Goal: Contribute content: Add original content to the website for others to see

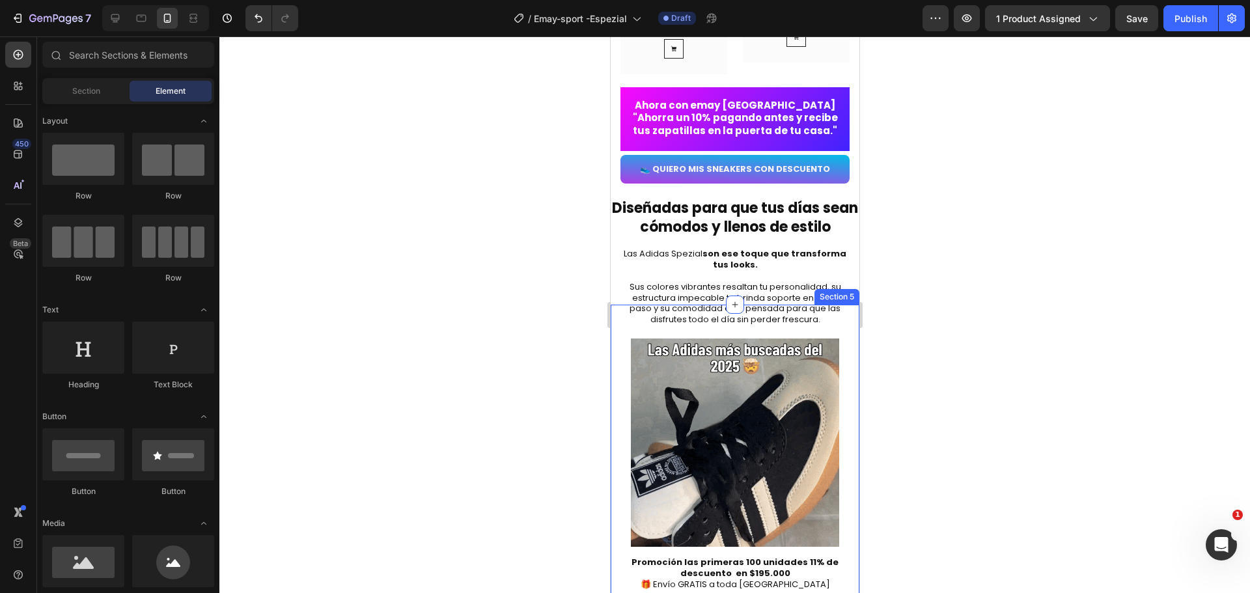
scroll to position [1823, 0]
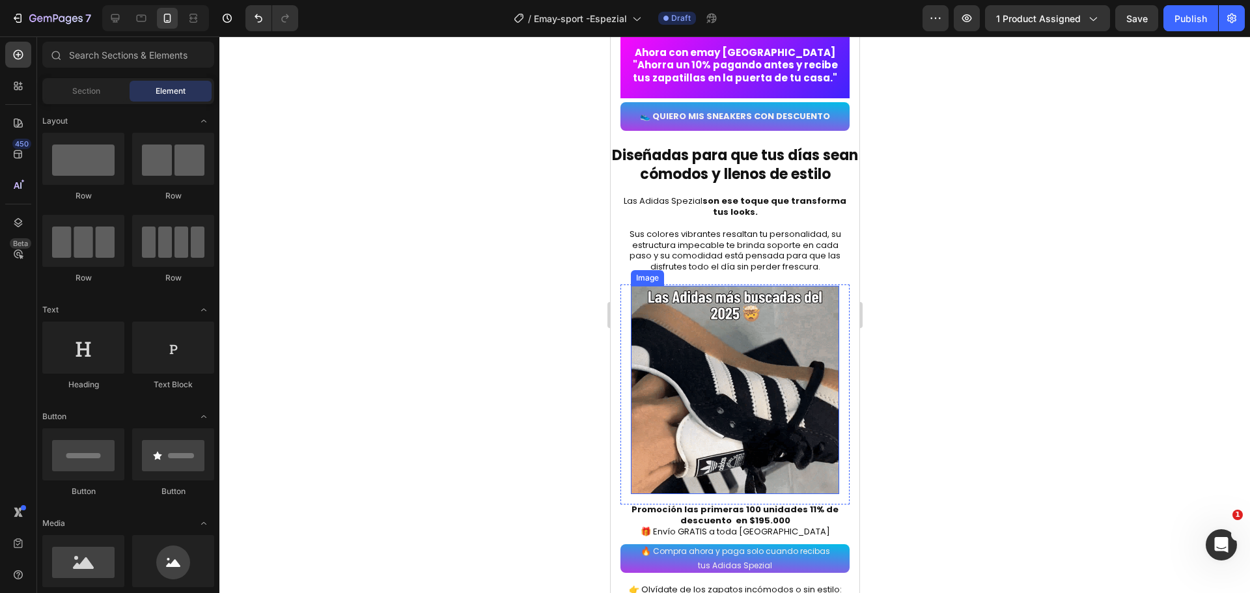
click at [754, 342] on img at bounding box center [734, 390] width 208 height 208
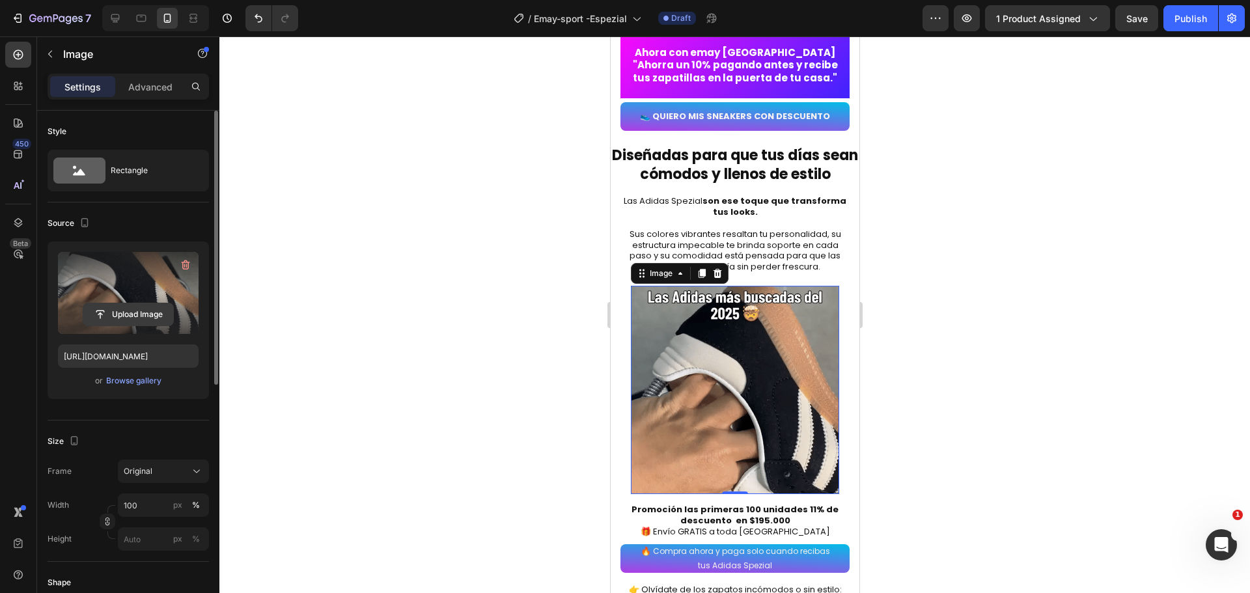
click at [141, 319] on input "file" at bounding box center [128, 314] width 90 height 22
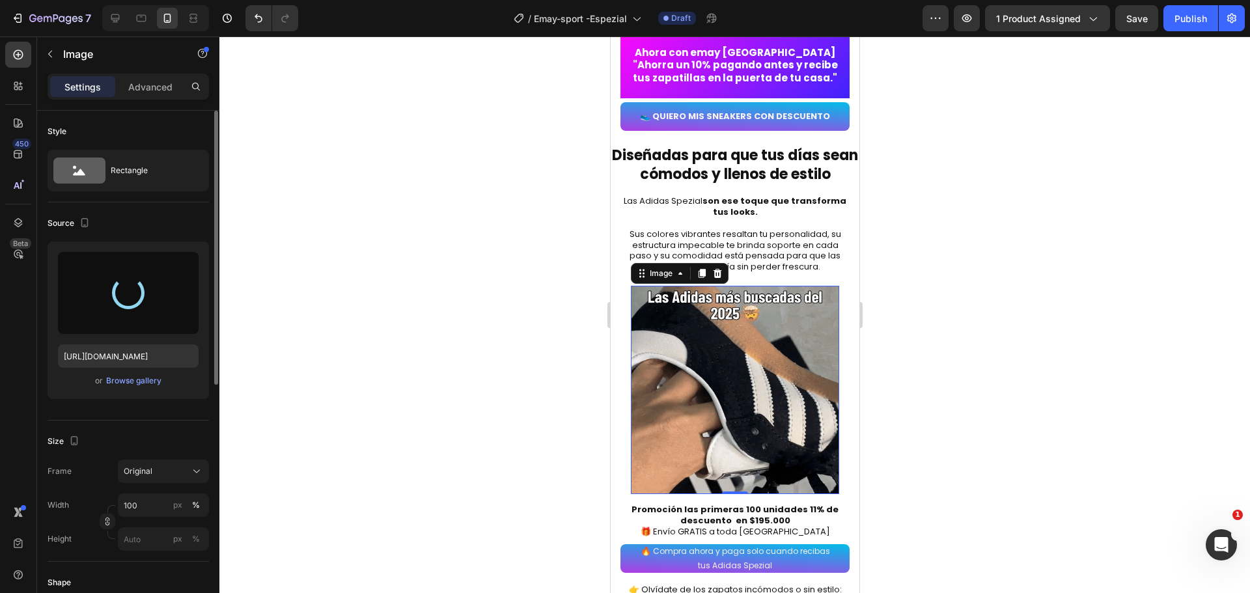
type input "[URL][DOMAIN_NAME]"
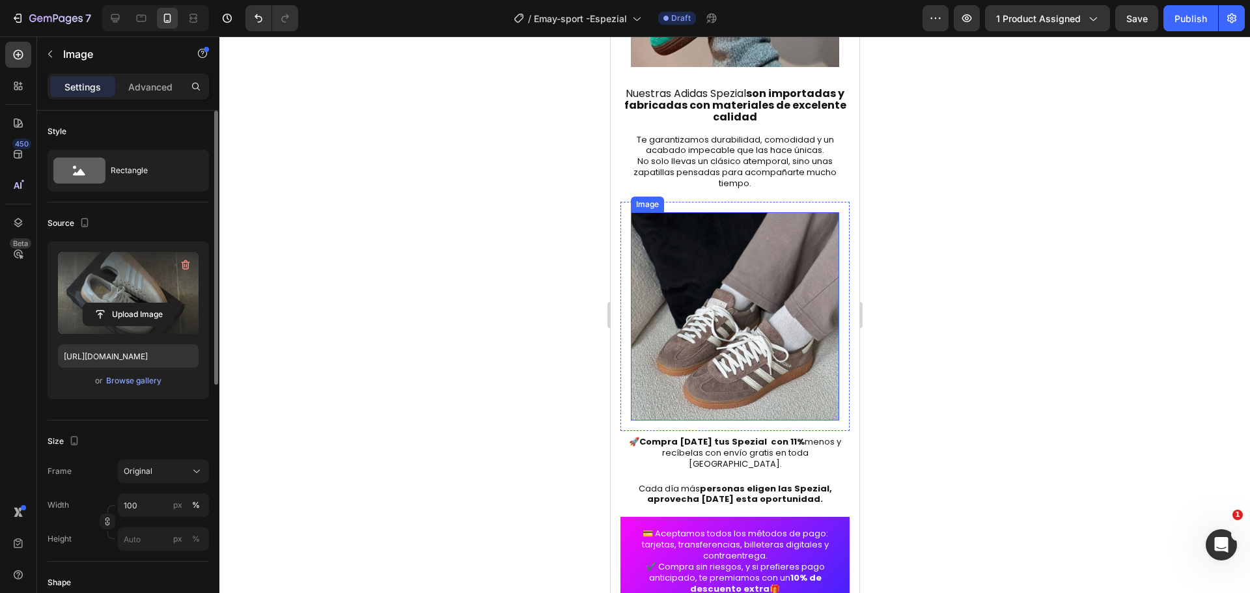
scroll to position [2539, 0]
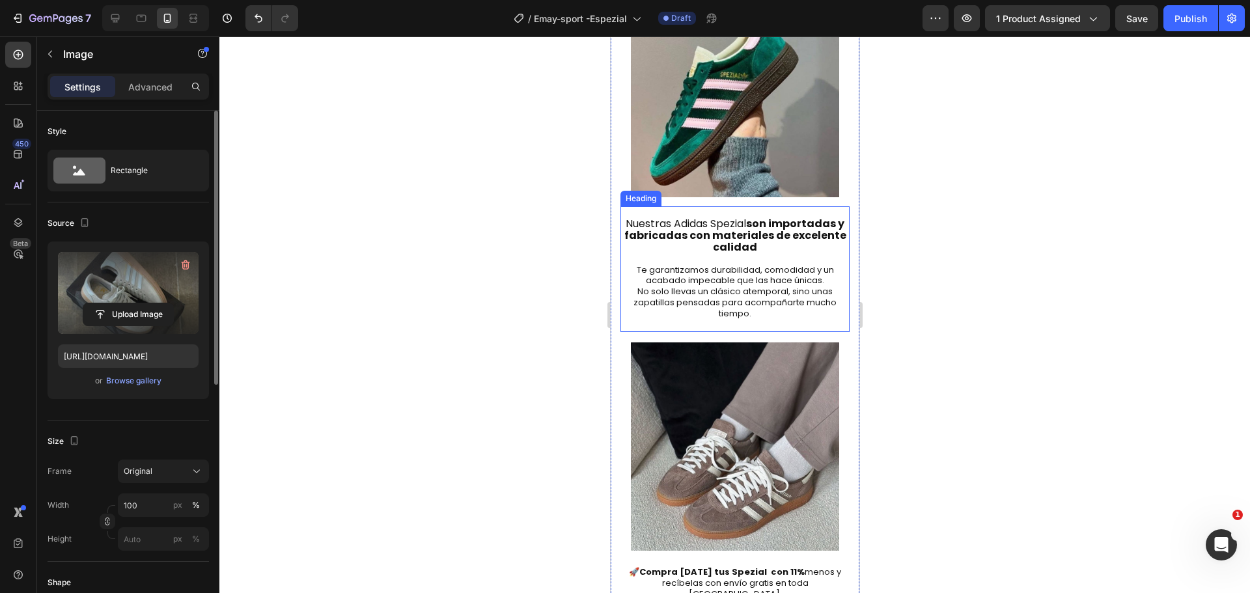
click at [742, 273] on h2 "Nuestras Adidas Spezial son importadas y fabricadas con materiales de excelente…" at bounding box center [734, 269] width 229 height 126
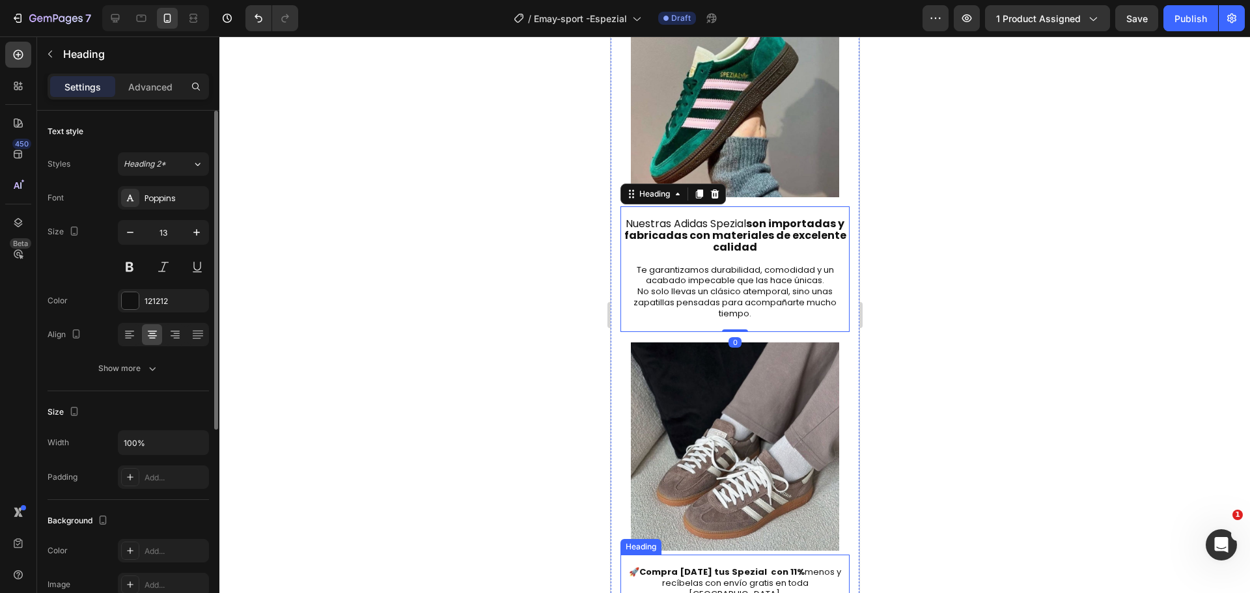
click at [749, 566] on strong "Compra [DATE] tus Spezial con 11%" at bounding box center [721, 572] width 165 height 12
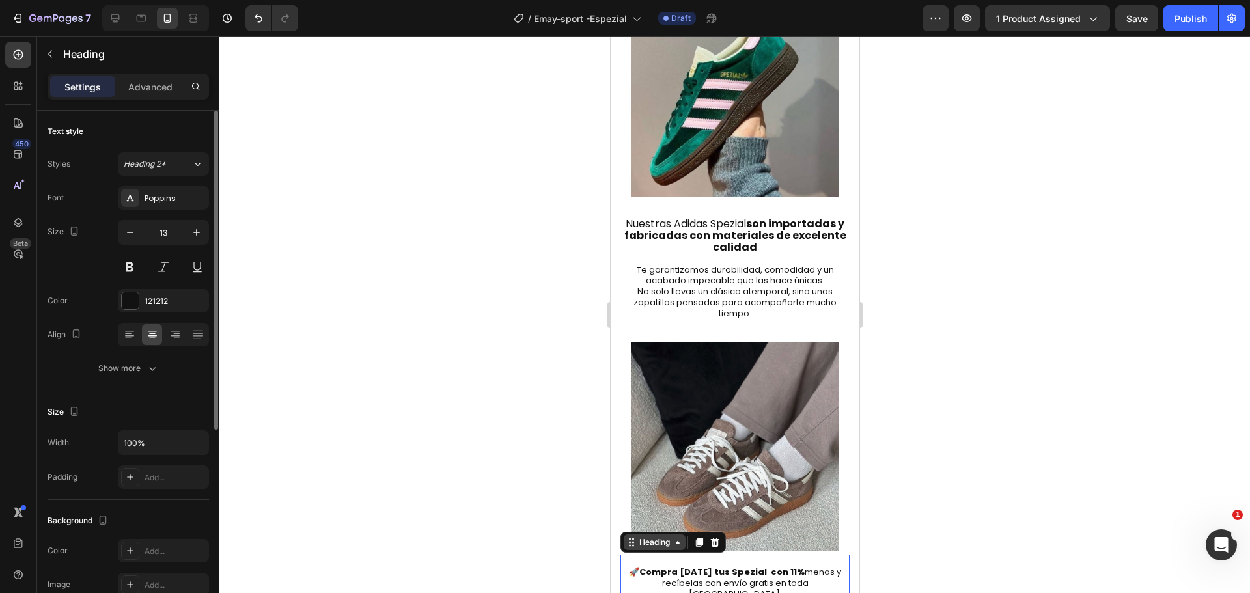
click at [653, 536] on div "Heading" at bounding box center [654, 542] width 36 height 12
click at [696, 538] on icon at bounding box center [698, 542] width 7 height 9
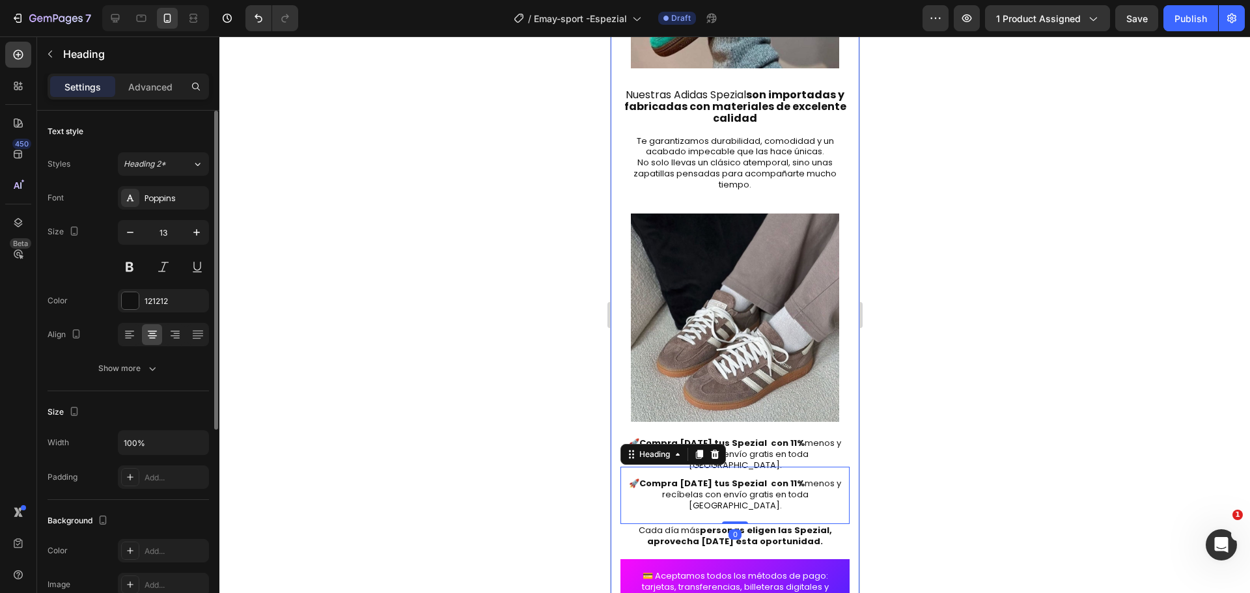
scroll to position [2669, 0]
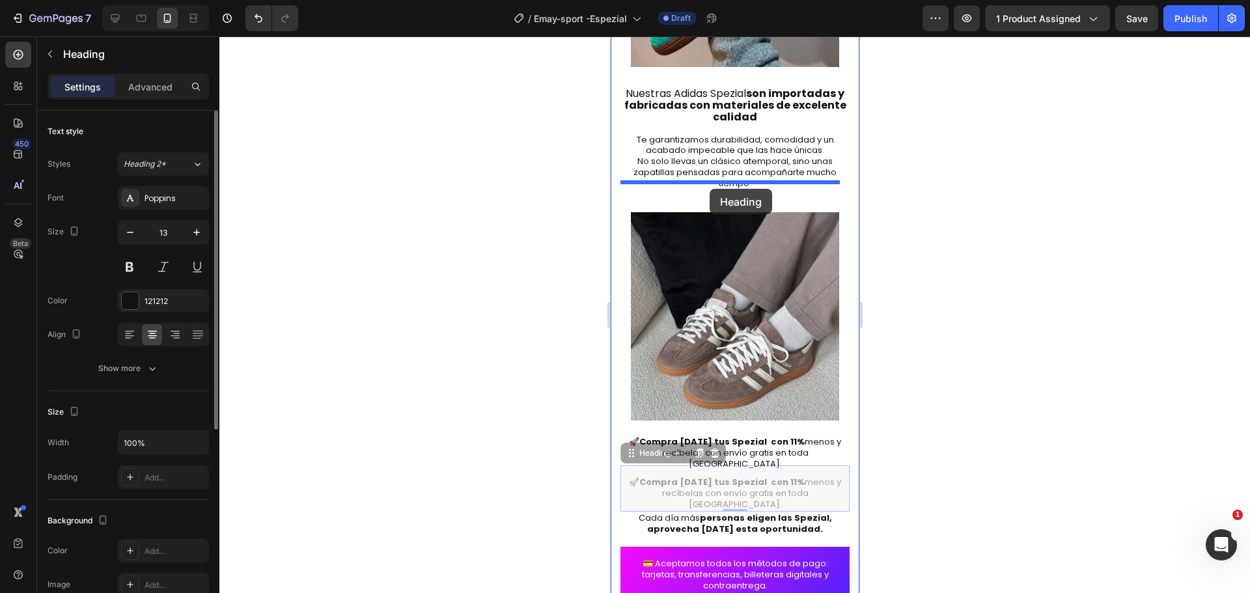
drag, startPoint x: 646, startPoint y: 416, endPoint x: 709, endPoint y: 189, distance: 235.6
click at [709, 189] on div "Mobile ( 382 px) iPhone 13 Mini iPhone 13 Pro iPhone 11 Pro Max iPhone 15 Pro M…" at bounding box center [734, 407] width 249 height 6078
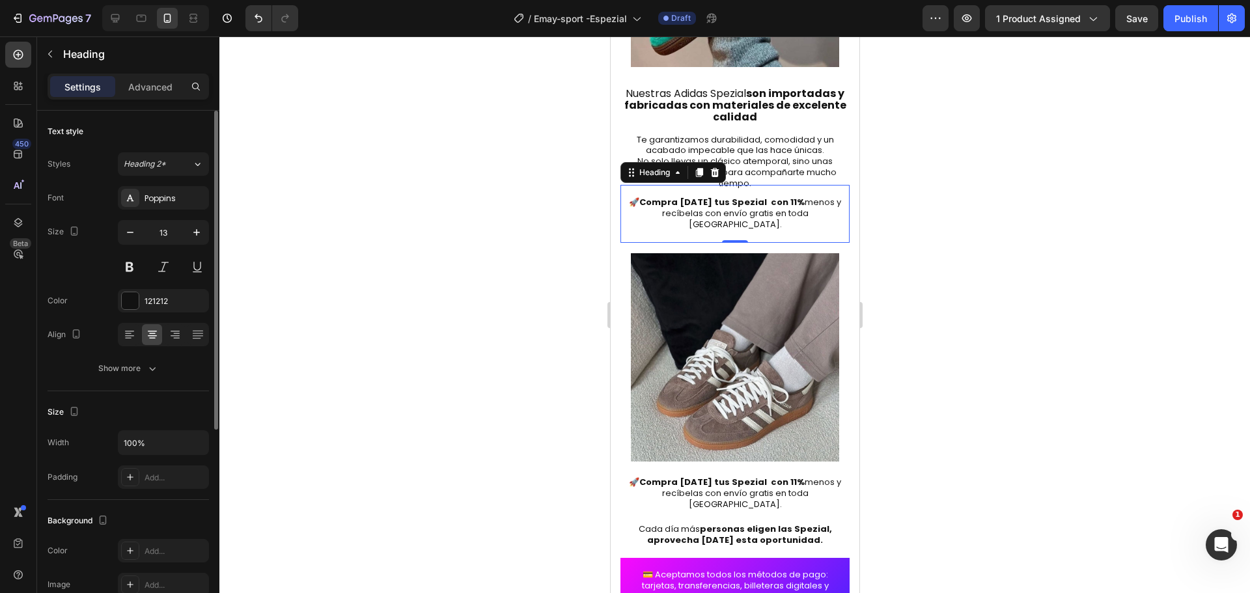
click at [740, 193] on h2 "⁠⁠⁠⁠⁠⁠⁠ 🚀 Compra [DATE] tus Spezial con 11% menos y recíbelas con envío gratis …" at bounding box center [734, 214] width 229 height 58
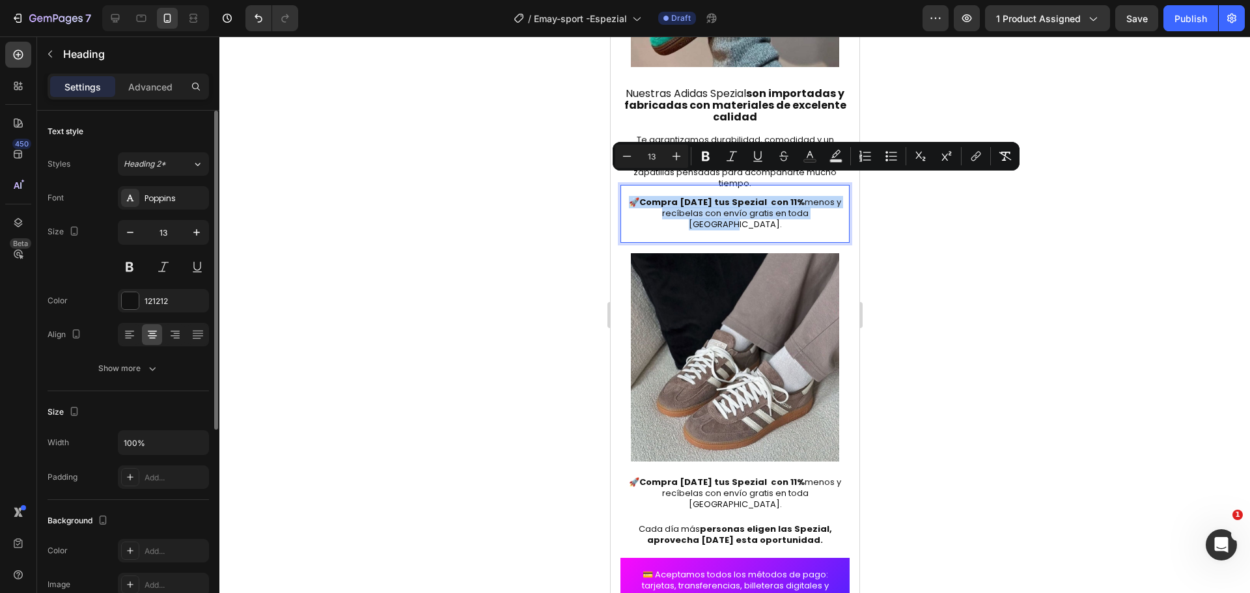
drag, startPoint x: 627, startPoint y: 184, endPoint x: 828, endPoint y: 196, distance: 200.9
click at [828, 196] on body "Mobile ( 382 px) iPhone 13 Mini iPhone 13 Pro iPhone 11 Pro Max iPhone 15 Pro M…" at bounding box center [734, 412] width 249 height 6089
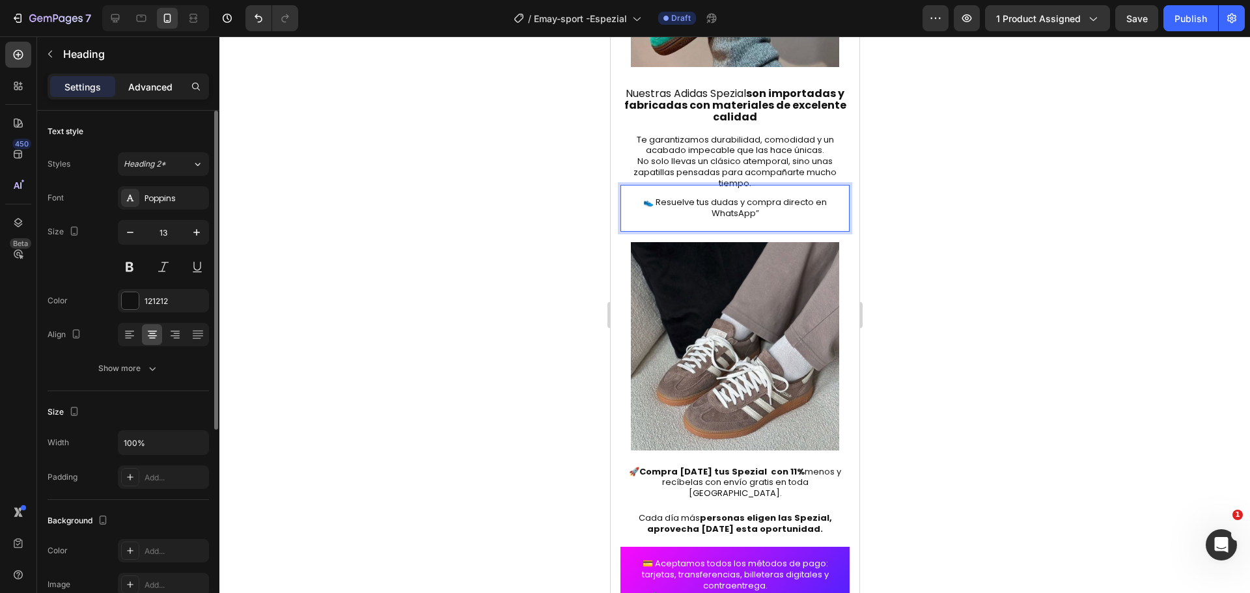
click at [152, 79] on div "Advanced" at bounding box center [150, 86] width 65 height 21
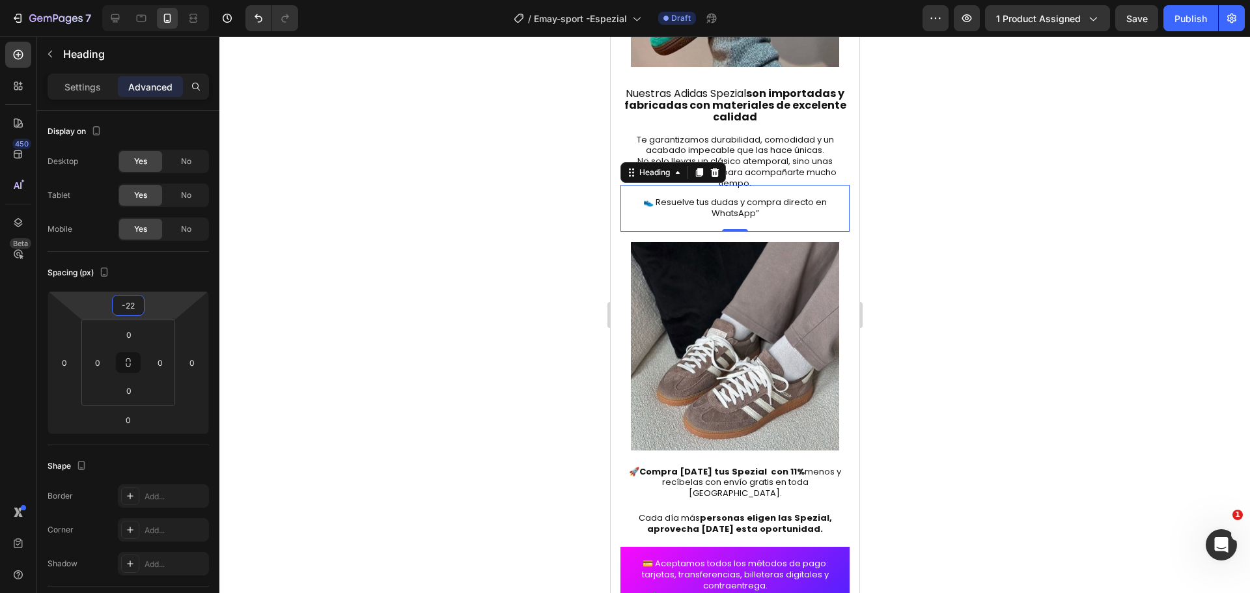
type input "-18"
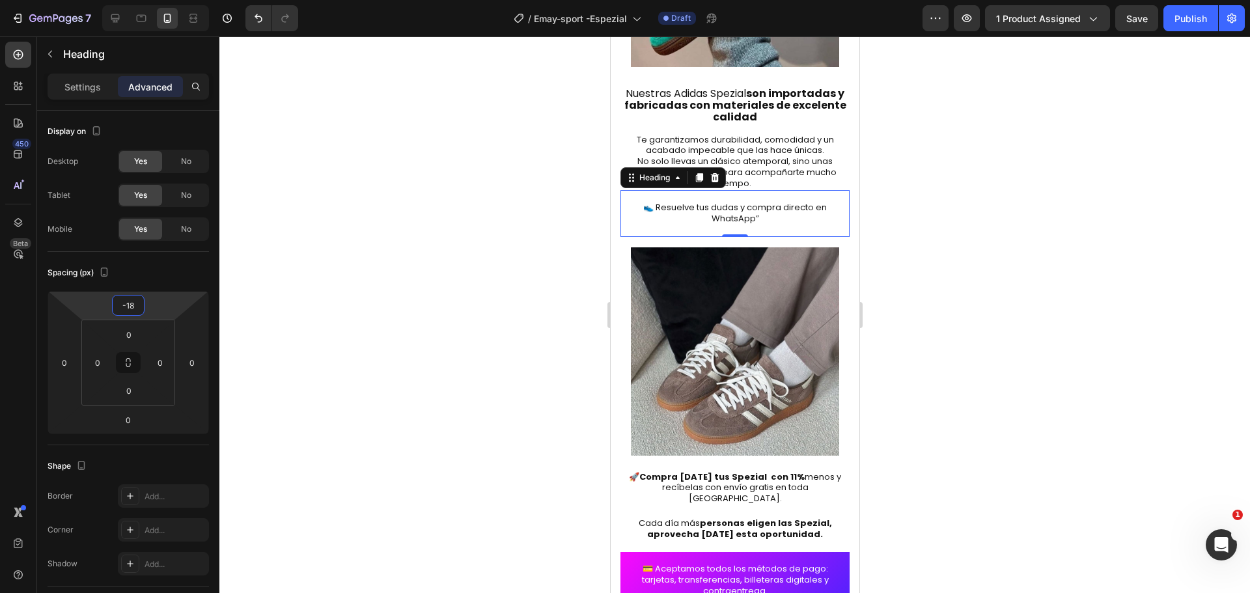
click at [153, 0] on html "7 Version history / Emay-sport -Espezial Draft Preview 1 product assigned Save …" at bounding box center [625, 0] width 1250 height 0
click at [1115, 290] on div at bounding box center [734, 314] width 1030 height 557
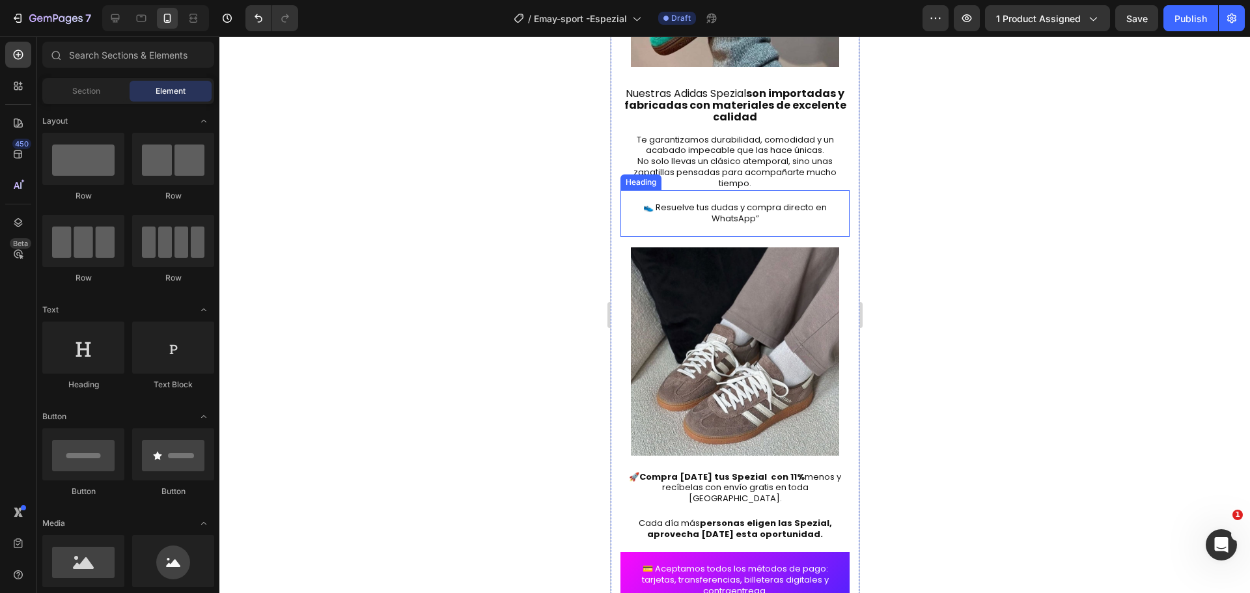
click at [721, 191] on p "⁠⁠⁠⁠⁠⁠⁠ 👟 Resuelve tus dudas y compra directo en WhatsApp”" at bounding box center [734, 213] width 227 height 44
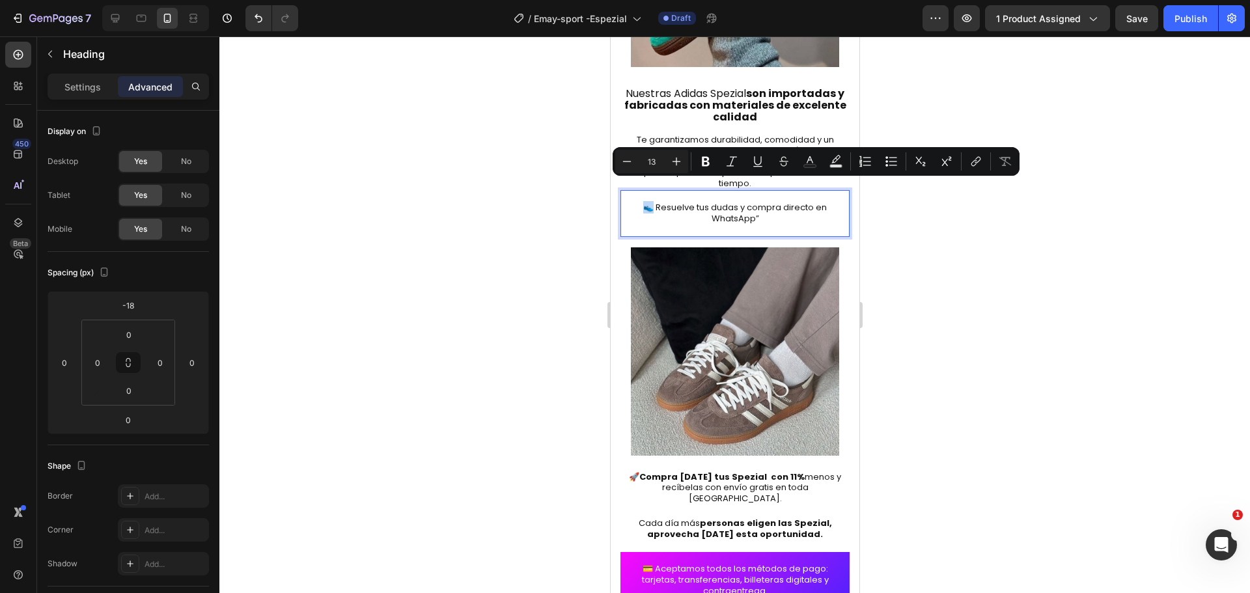
drag, startPoint x: 648, startPoint y: 188, endPoint x: 641, endPoint y: 188, distance: 7.8
click at [641, 191] on p "⁠⁠⁠⁠⁠⁠⁠ 👟 Resuelve tus dudas y compra directo en WhatsApp”" at bounding box center [734, 213] width 227 height 44
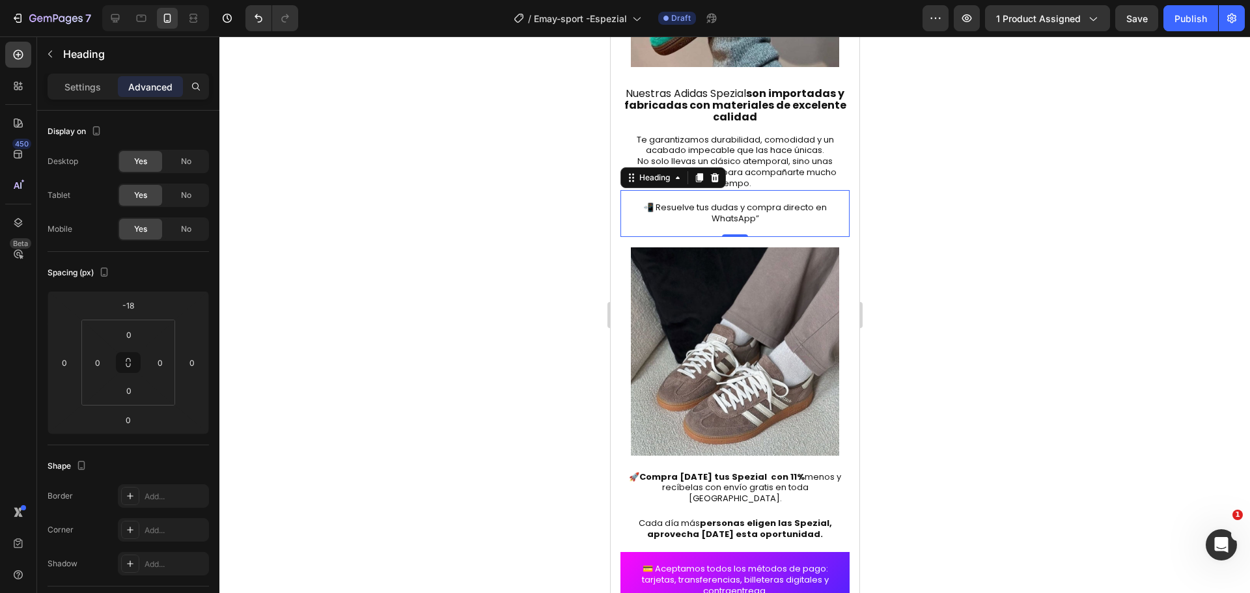
click at [985, 288] on div at bounding box center [734, 314] width 1030 height 557
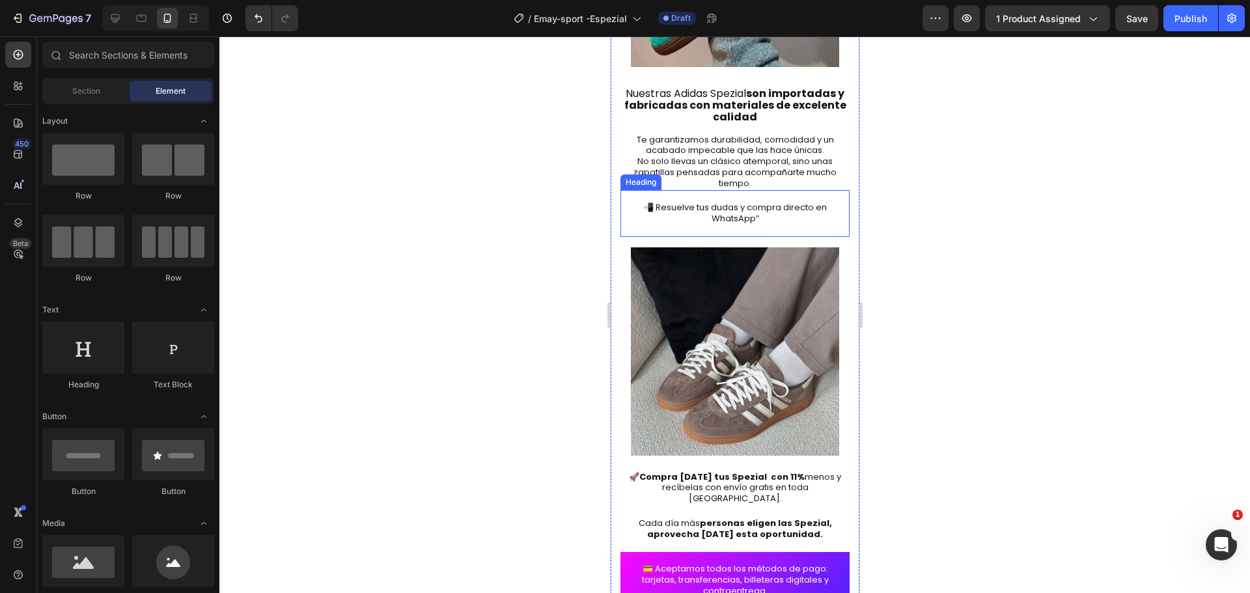
click at [667, 191] on p "⁠⁠⁠⁠⁠⁠⁠ 📲 Resuelve tus dudas y compra directo en WhatsApp”" at bounding box center [734, 213] width 227 height 44
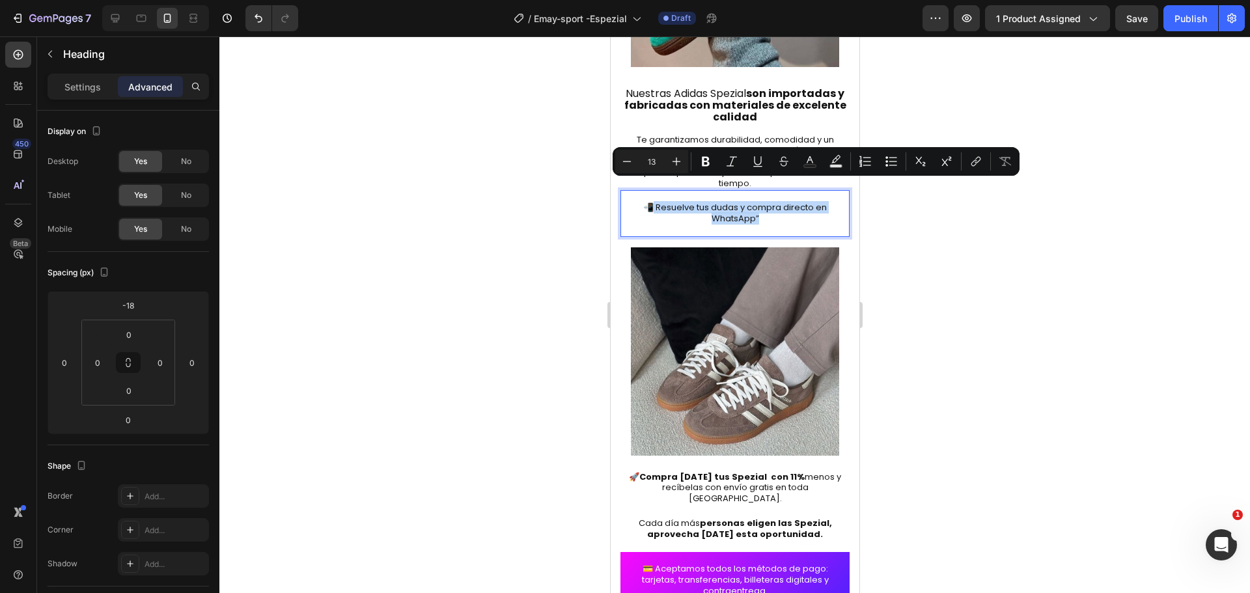
drag, startPoint x: 648, startPoint y: 187, endPoint x: 818, endPoint y: 195, distance: 169.4
click at [818, 195] on p "⁠⁠⁠⁠⁠⁠⁠ 📲 Resuelve tus dudas y compra directo en WhatsApp”" at bounding box center [734, 213] width 227 height 44
click at [709, 163] on icon "Editor contextual toolbar" at bounding box center [705, 161] width 13 height 13
click at [949, 303] on div at bounding box center [734, 314] width 1030 height 557
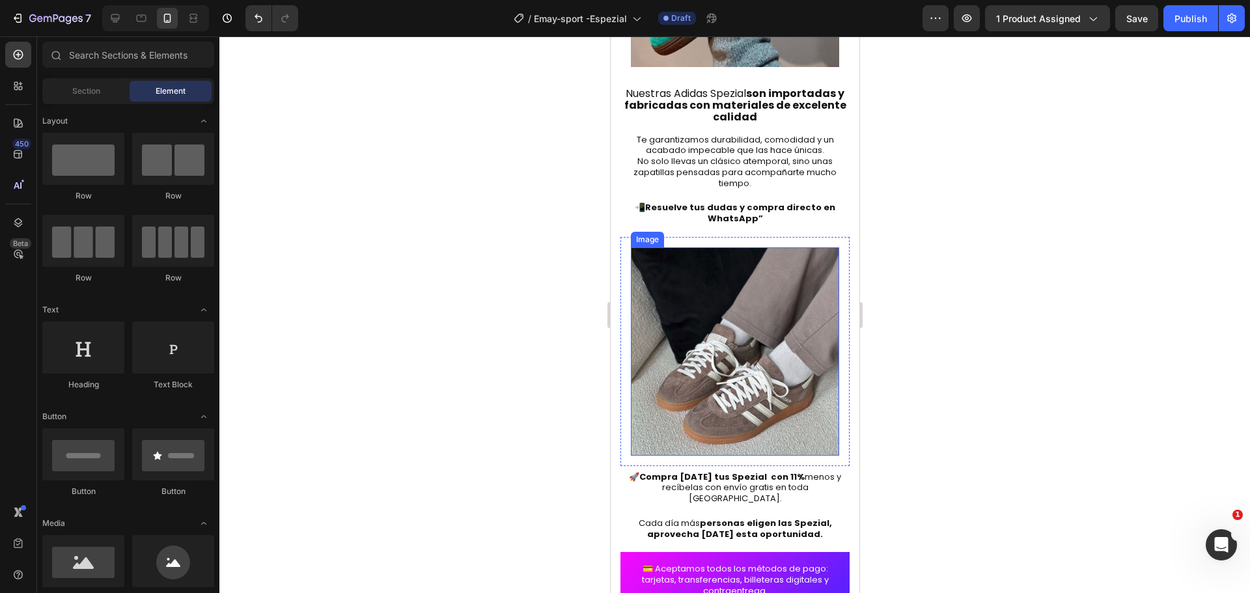
click at [671, 296] on img at bounding box center [734, 351] width 208 height 208
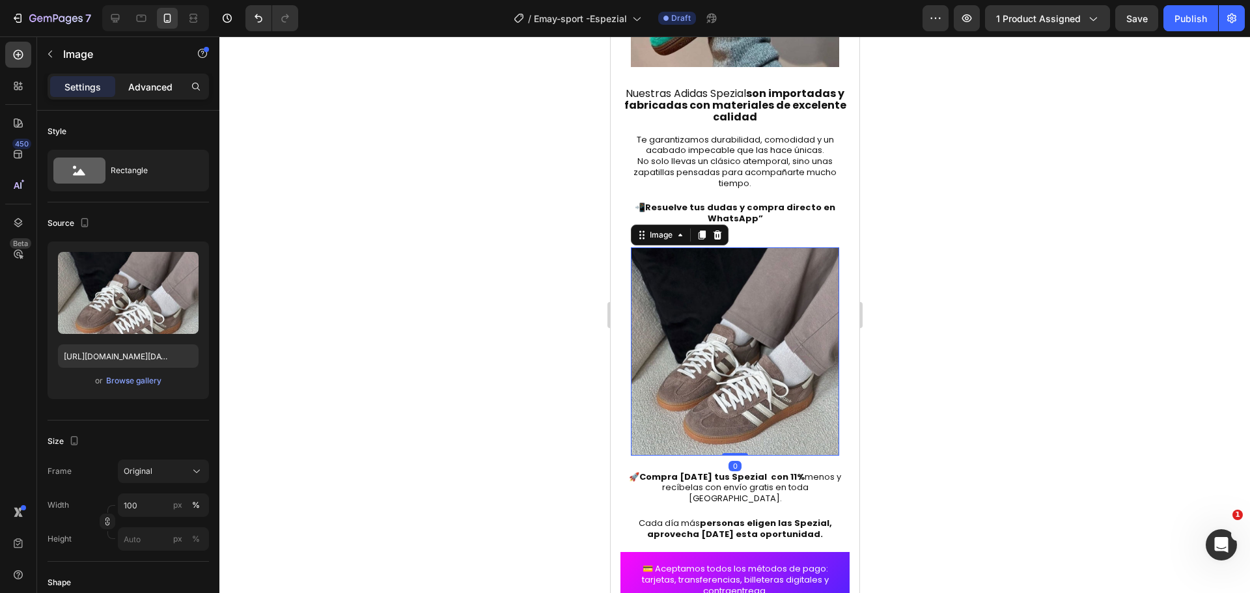
click at [154, 83] on p "Advanced" at bounding box center [150, 87] width 44 height 14
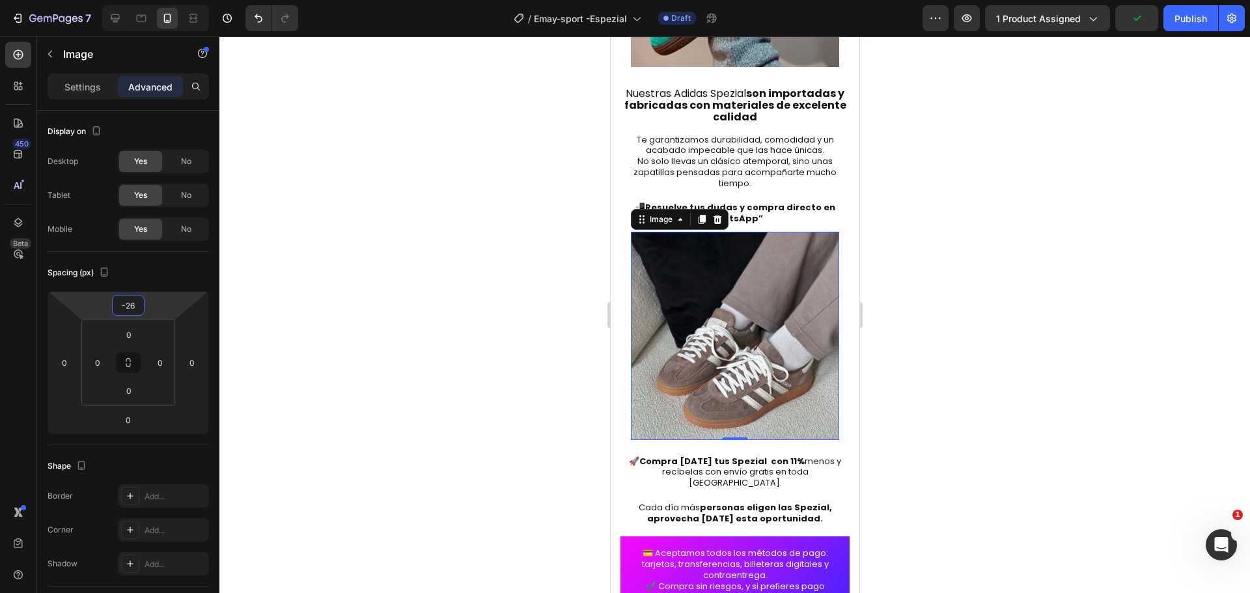
type input "-28"
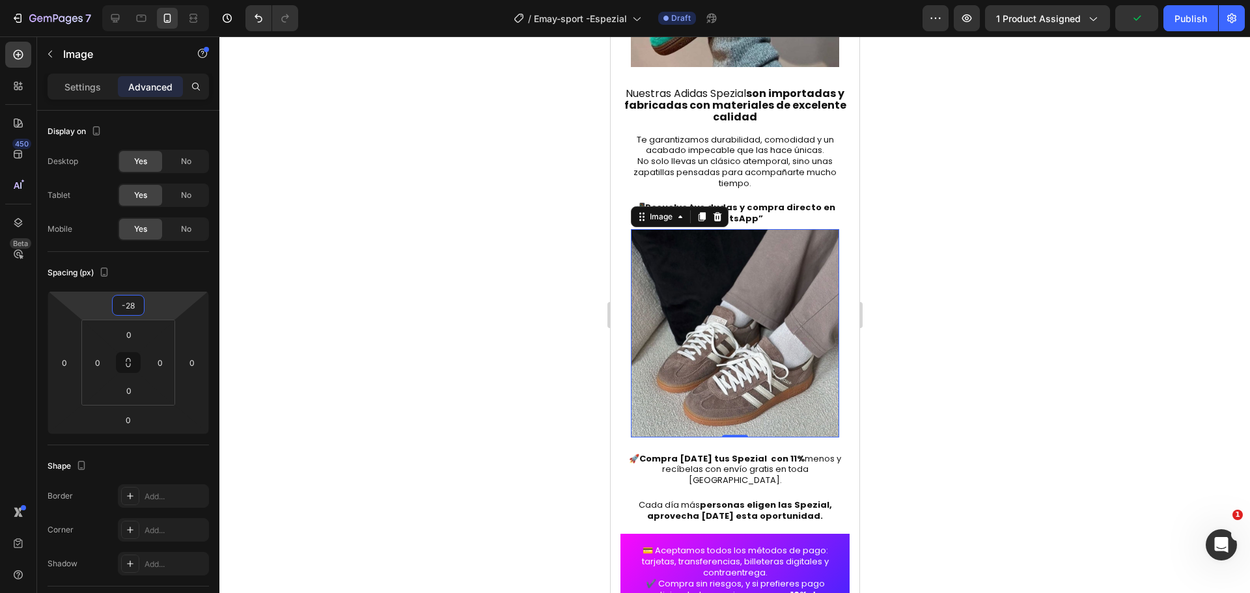
drag, startPoint x: 148, startPoint y: 303, endPoint x: 150, endPoint y: 312, distance: 9.3
click at [150, 0] on html "7 Version history / Emay-sport -Espezial Draft Preview 1 product assigned Publi…" at bounding box center [625, 0] width 1250 height 0
click at [1051, 259] on div at bounding box center [734, 314] width 1030 height 557
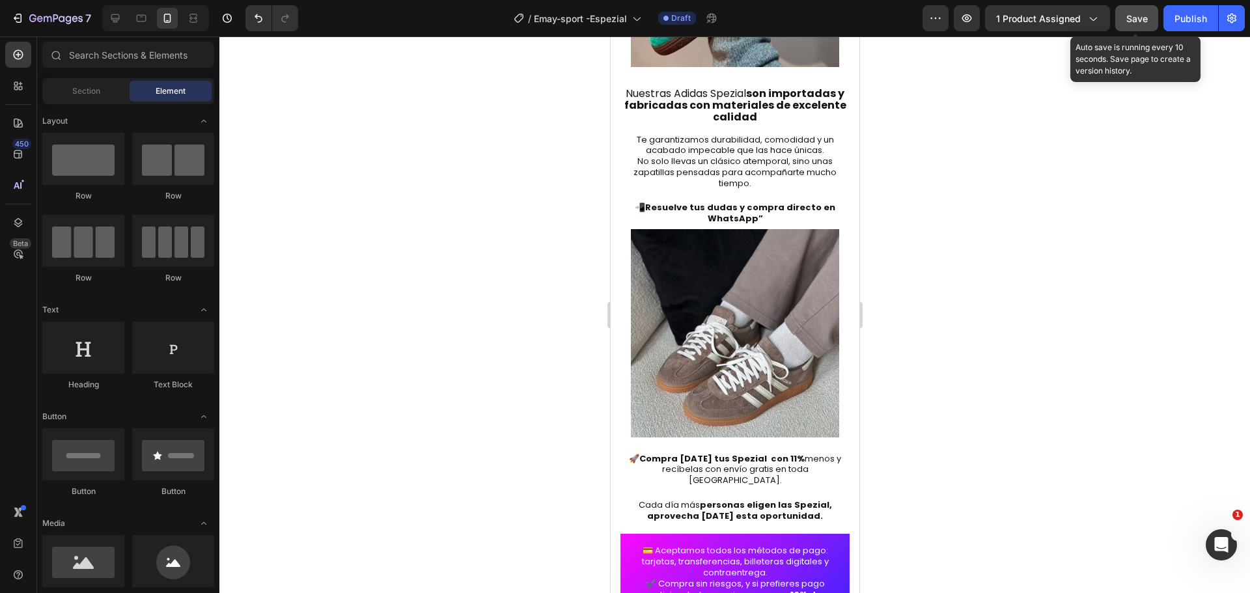
click at [1149, 25] on button "Save" at bounding box center [1136, 18] width 43 height 26
click at [1115, 5] on button "Save" at bounding box center [1136, 18] width 43 height 26
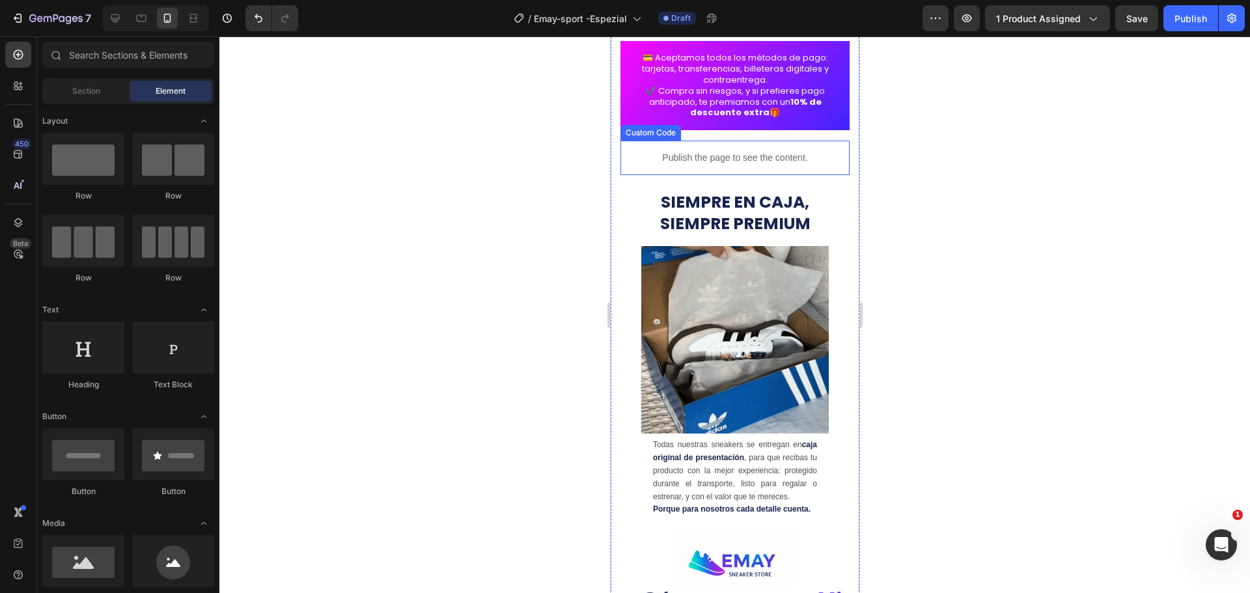
scroll to position [3320, 0]
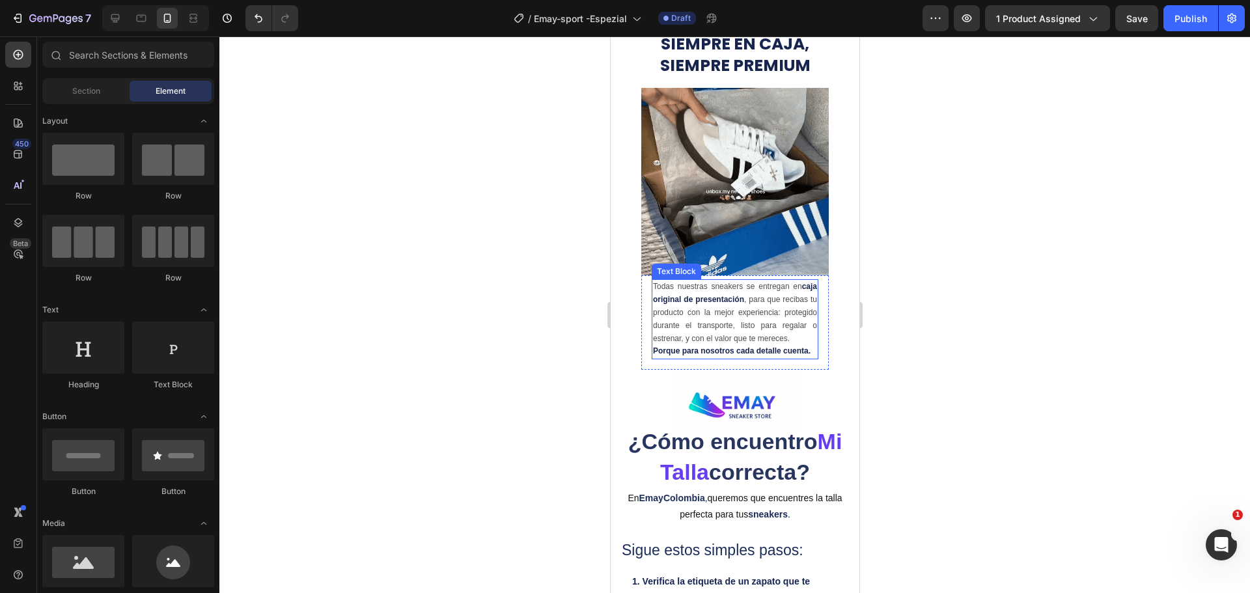
click at [750, 155] on img at bounding box center [734, 181] width 187 height 187
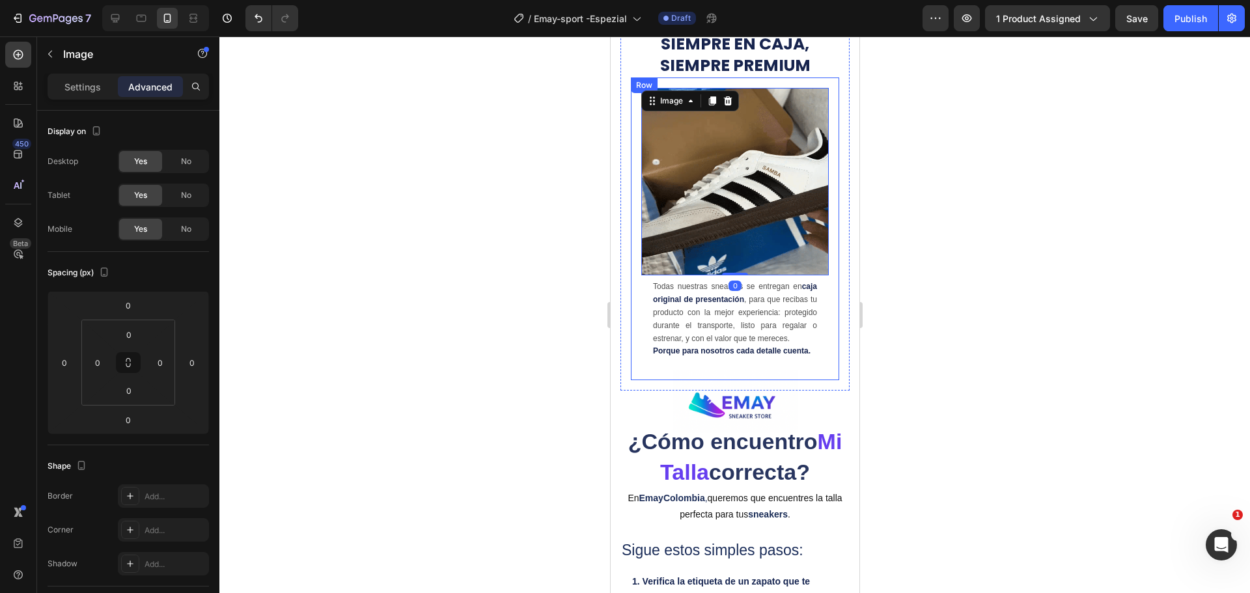
click at [652, 129] on img at bounding box center [734, 181] width 187 height 187
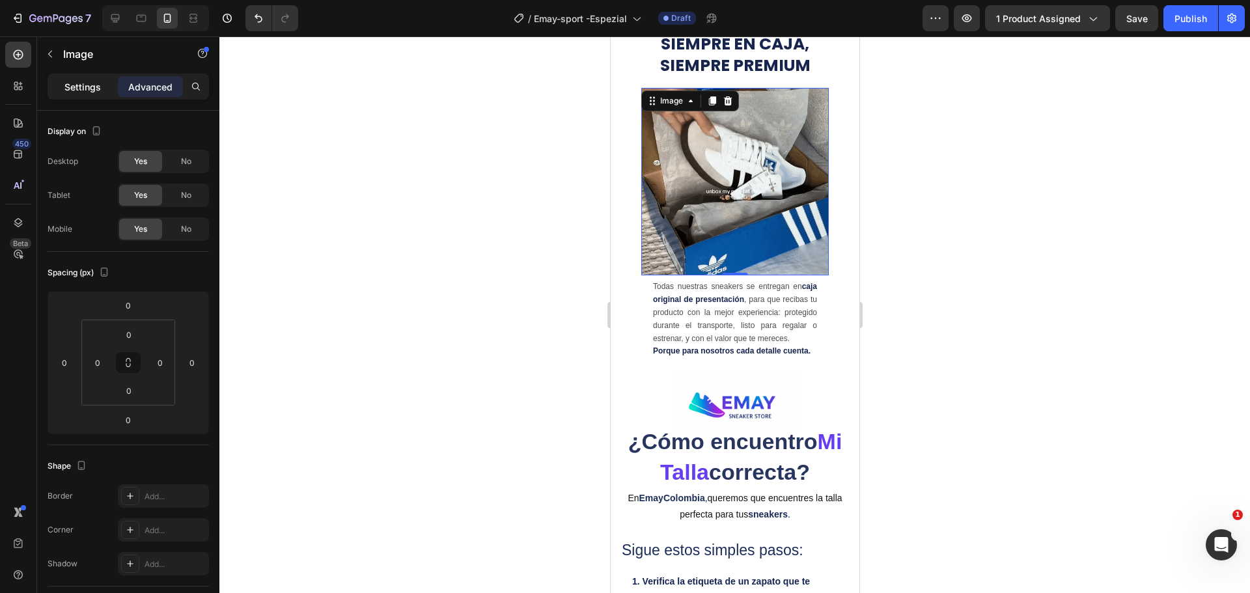
click at [99, 89] on p "Settings" at bounding box center [82, 87] width 36 height 14
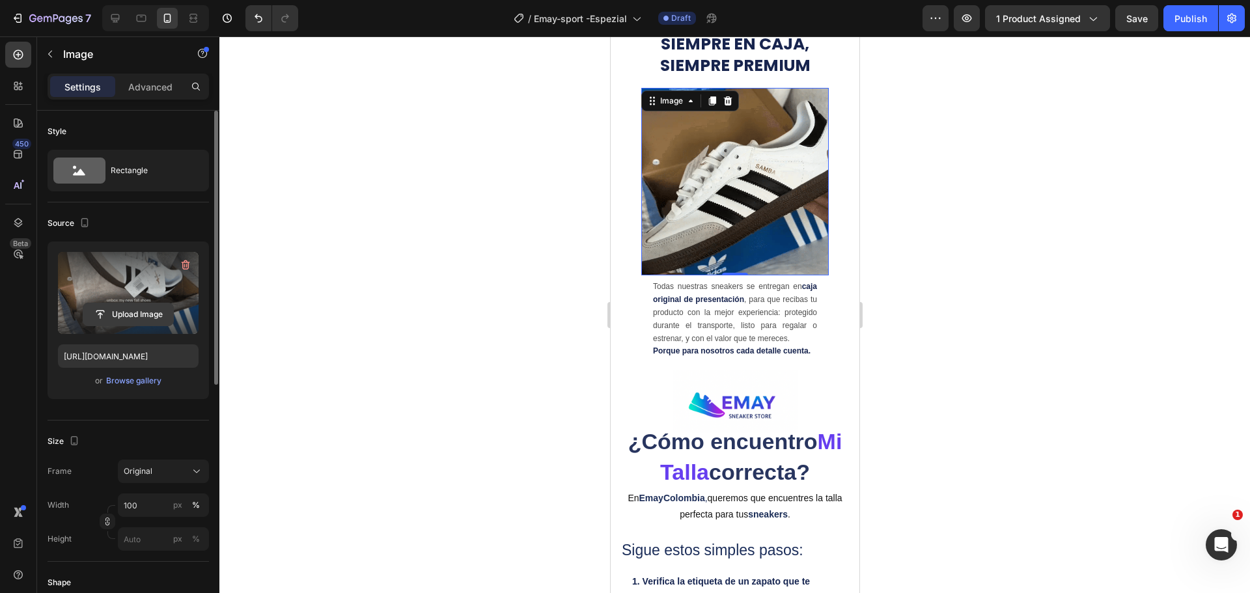
click at [128, 318] on input "file" at bounding box center [128, 314] width 90 height 22
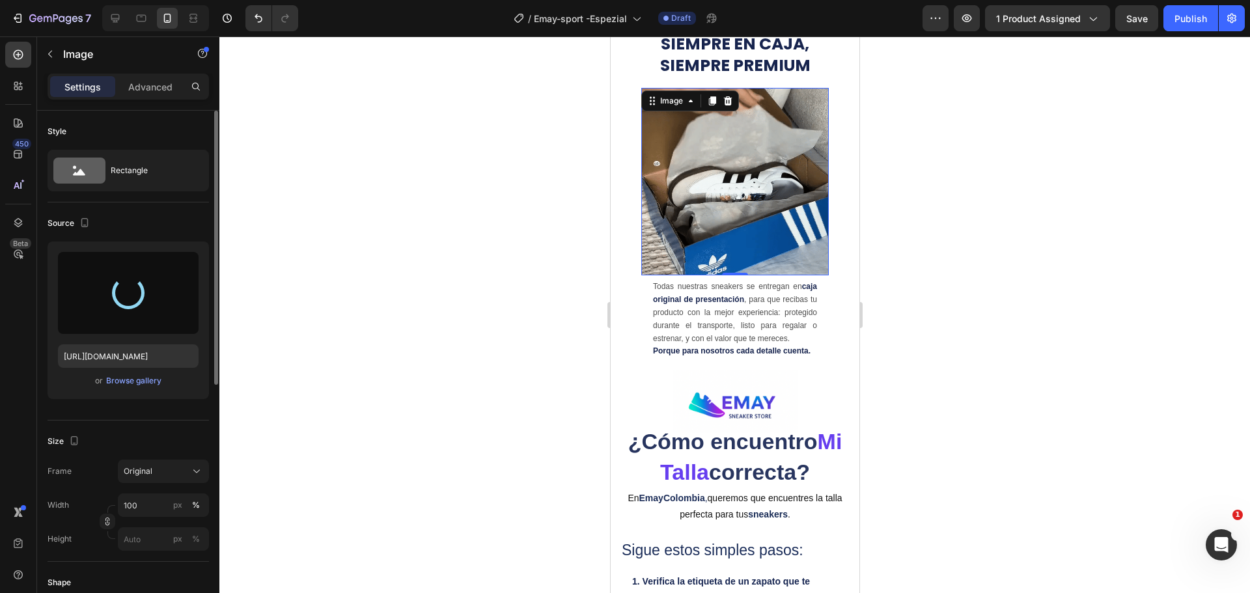
type input "[URL][DOMAIN_NAME]"
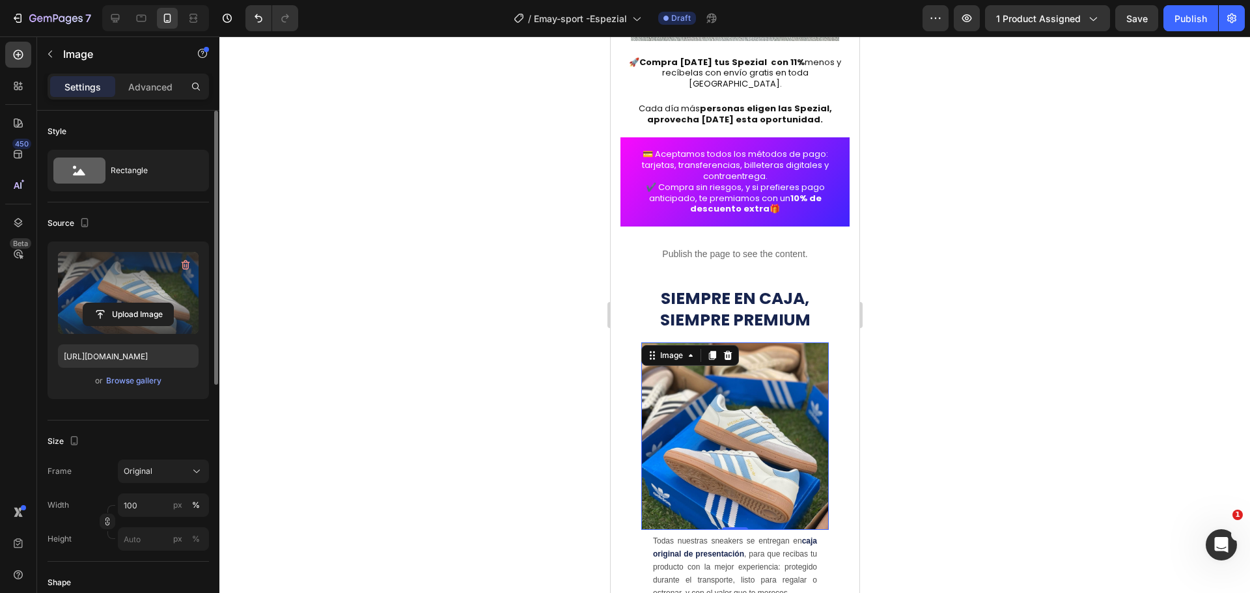
scroll to position [3059, 0]
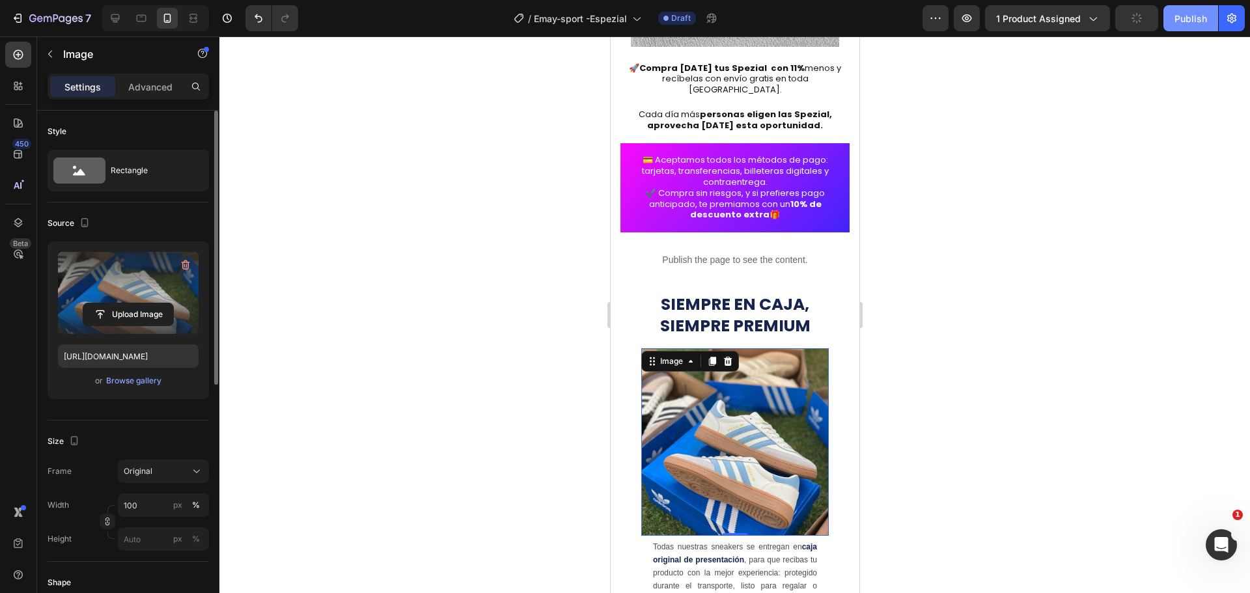
click at [1188, 21] on div "Publish" at bounding box center [1190, 19] width 33 height 14
click at [1163, 5] on button "Publish" at bounding box center [1190, 18] width 55 height 26
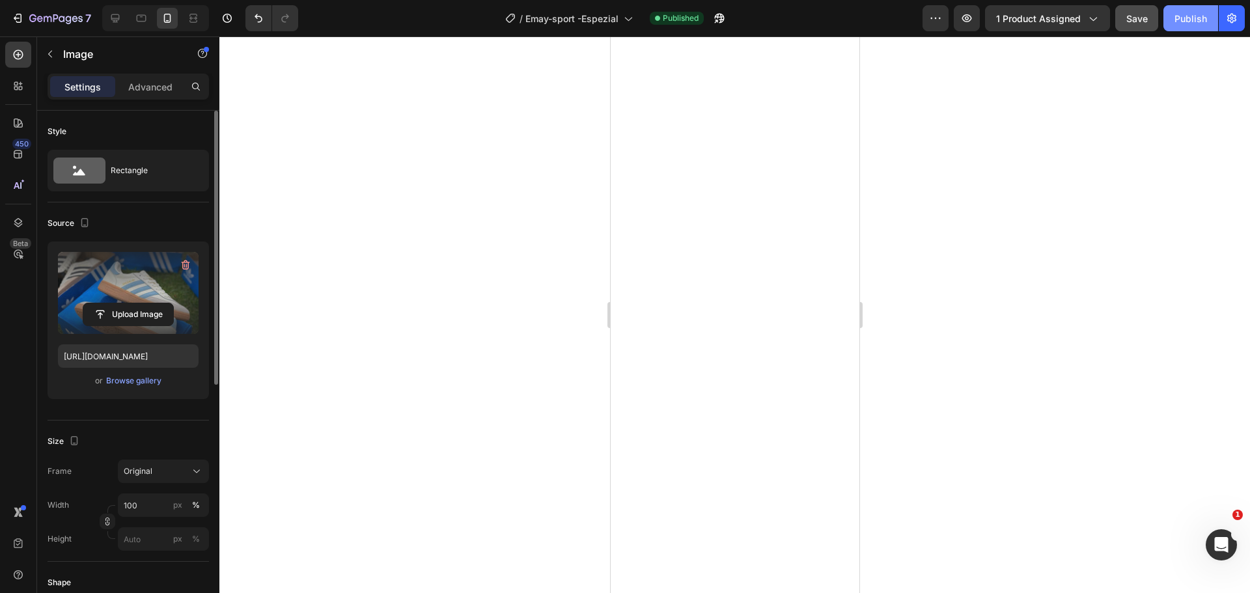
scroll to position [875, 0]
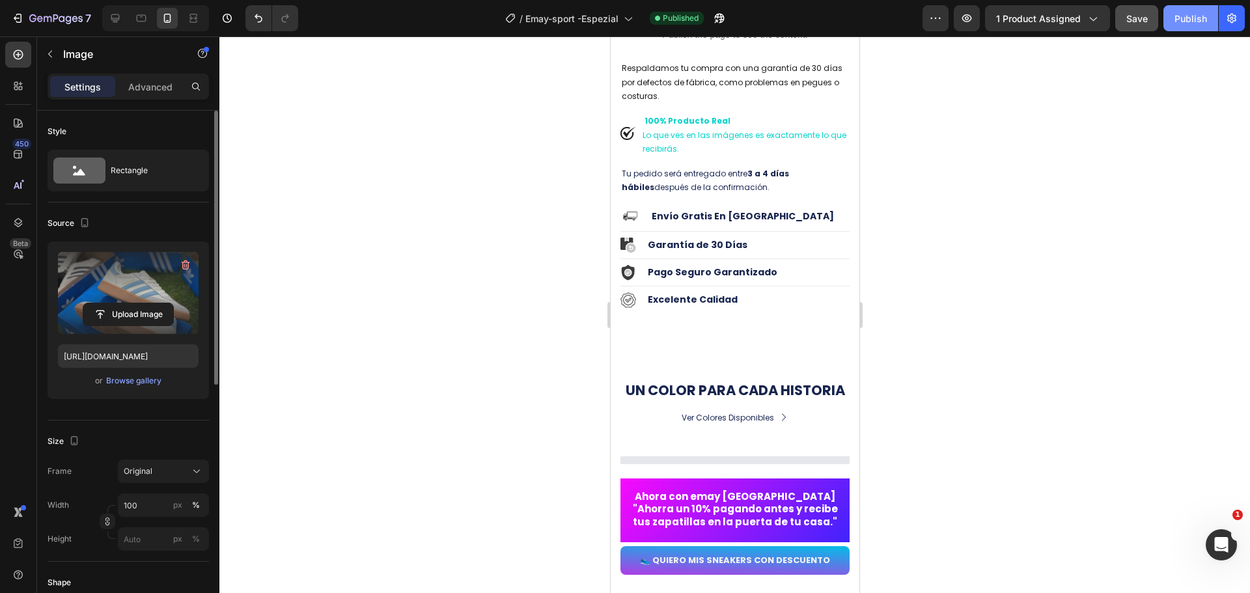
click at [1200, 21] on div "Publish" at bounding box center [1190, 19] width 33 height 14
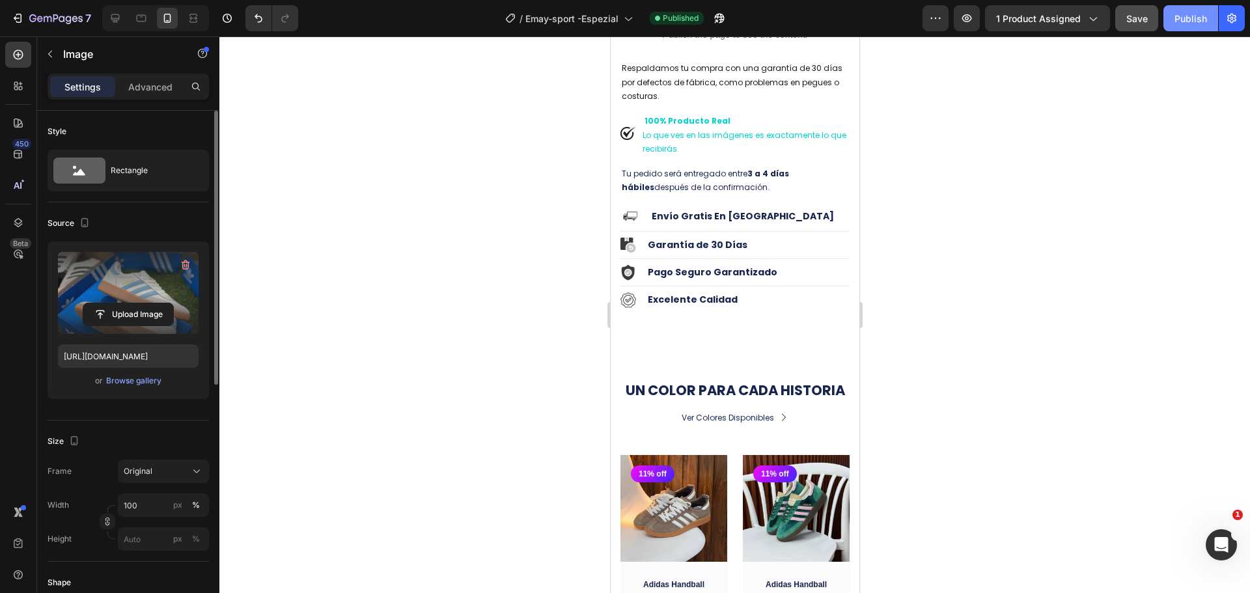
click at [1163, 5] on button "Publish" at bounding box center [1190, 18] width 55 height 26
